Goal: Information Seeking & Learning: Compare options

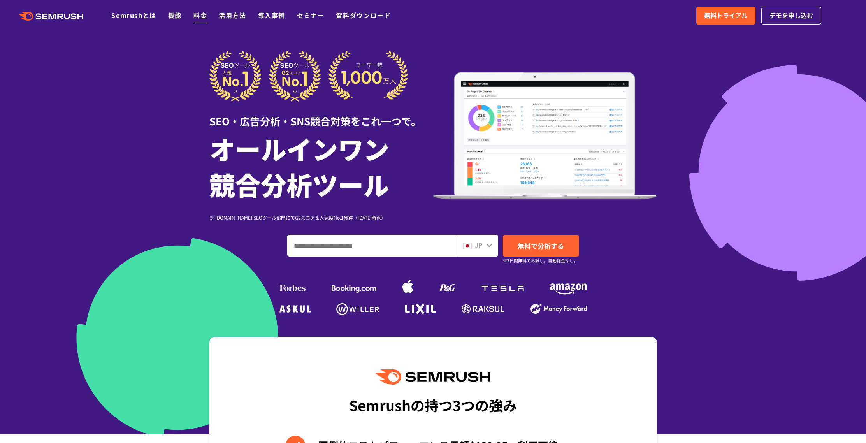
click at [198, 17] on link "料金" at bounding box center [200, 15] width 14 height 9
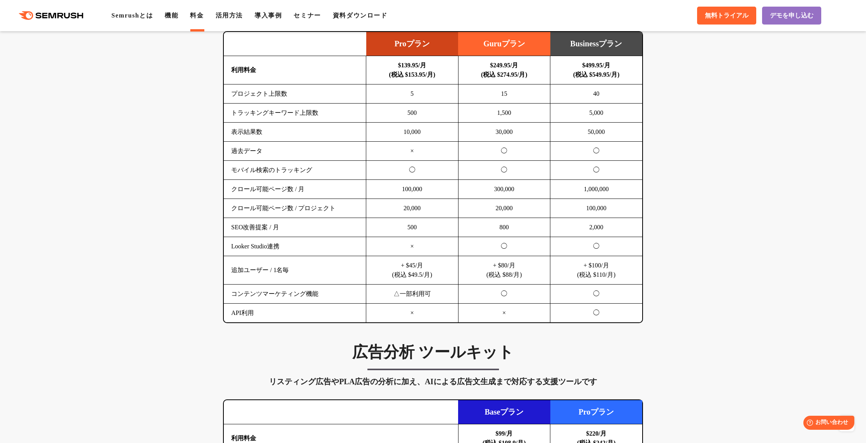
scroll to position [492, 0]
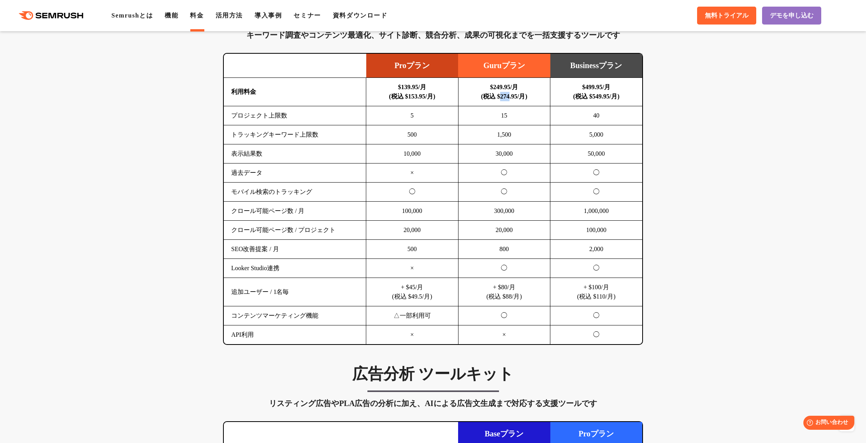
drag, startPoint x: 497, startPoint y: 99, endPoint x: 511, endPoint y: 98, distance: 14.0
click at [511, 98] on b "$249.95/月 (税込 $274.95/月)" at bounding box center [504, 92] width 46 height 16
copy b "274"
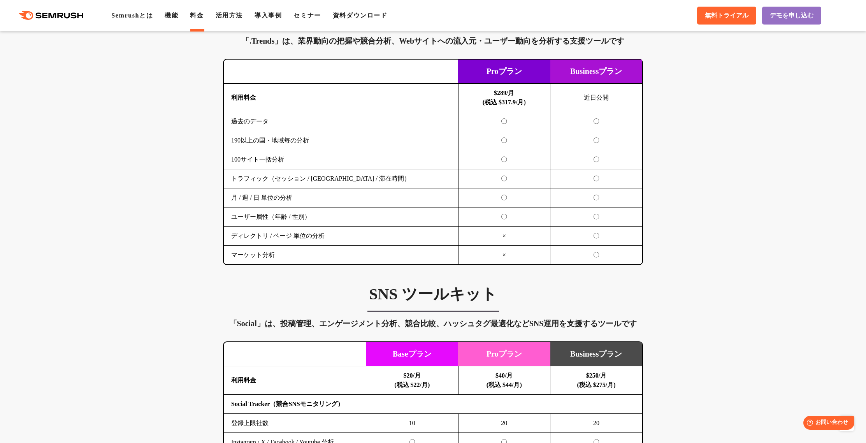
scroll to position [1362, 0]
